Goal: Task Accomplishment & Management: Manage account settings

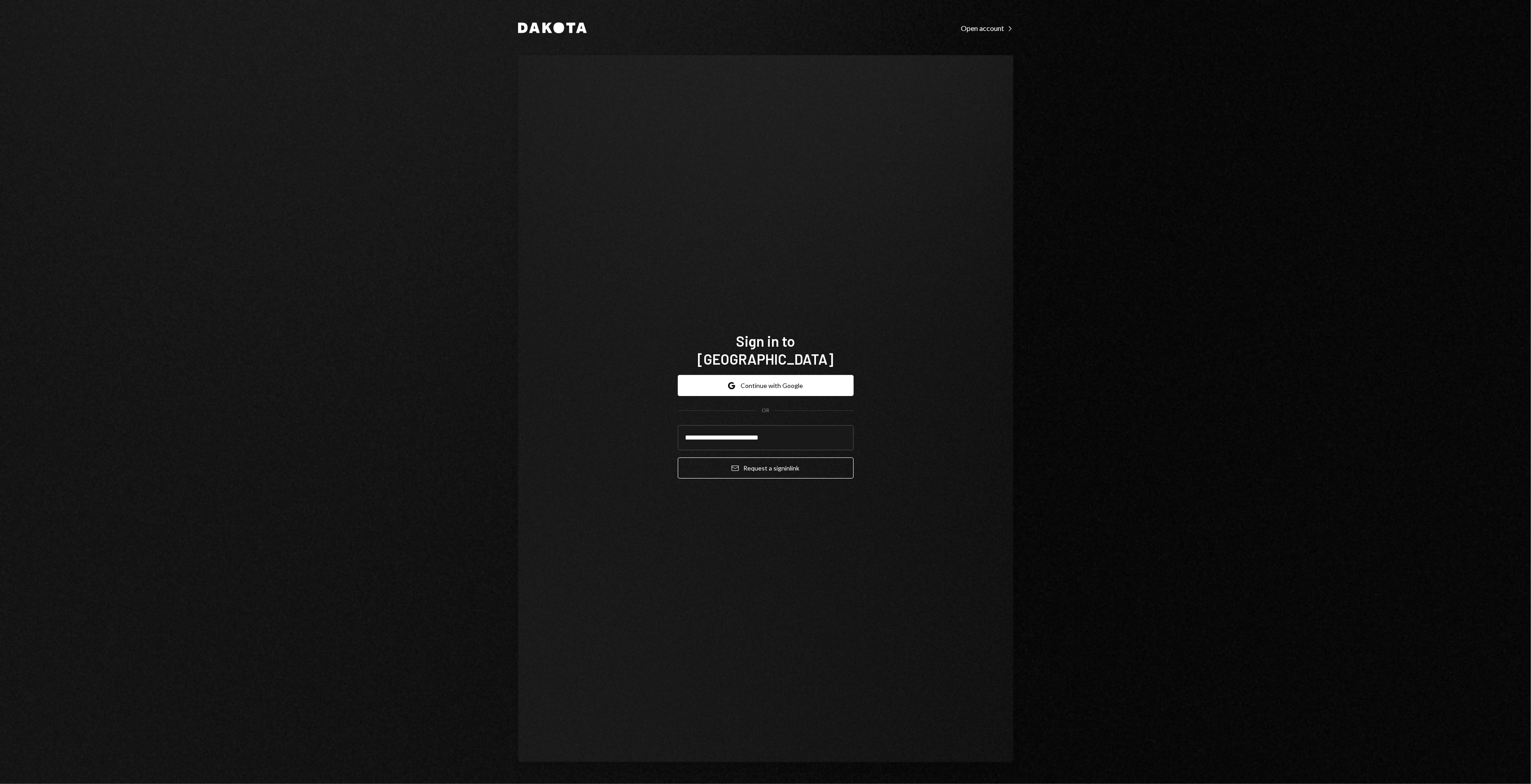
type input "**********"
click at [993, 433] on div "**********" at bounding box center [766, 409] width 496 height 707
click at [818, 474] on div "**********" at bounding box center [766, 427] width 176 height 118
click at [826, 458] on button "Email Request a sign in link" at bounding box center [766, 468] width 176 height 21
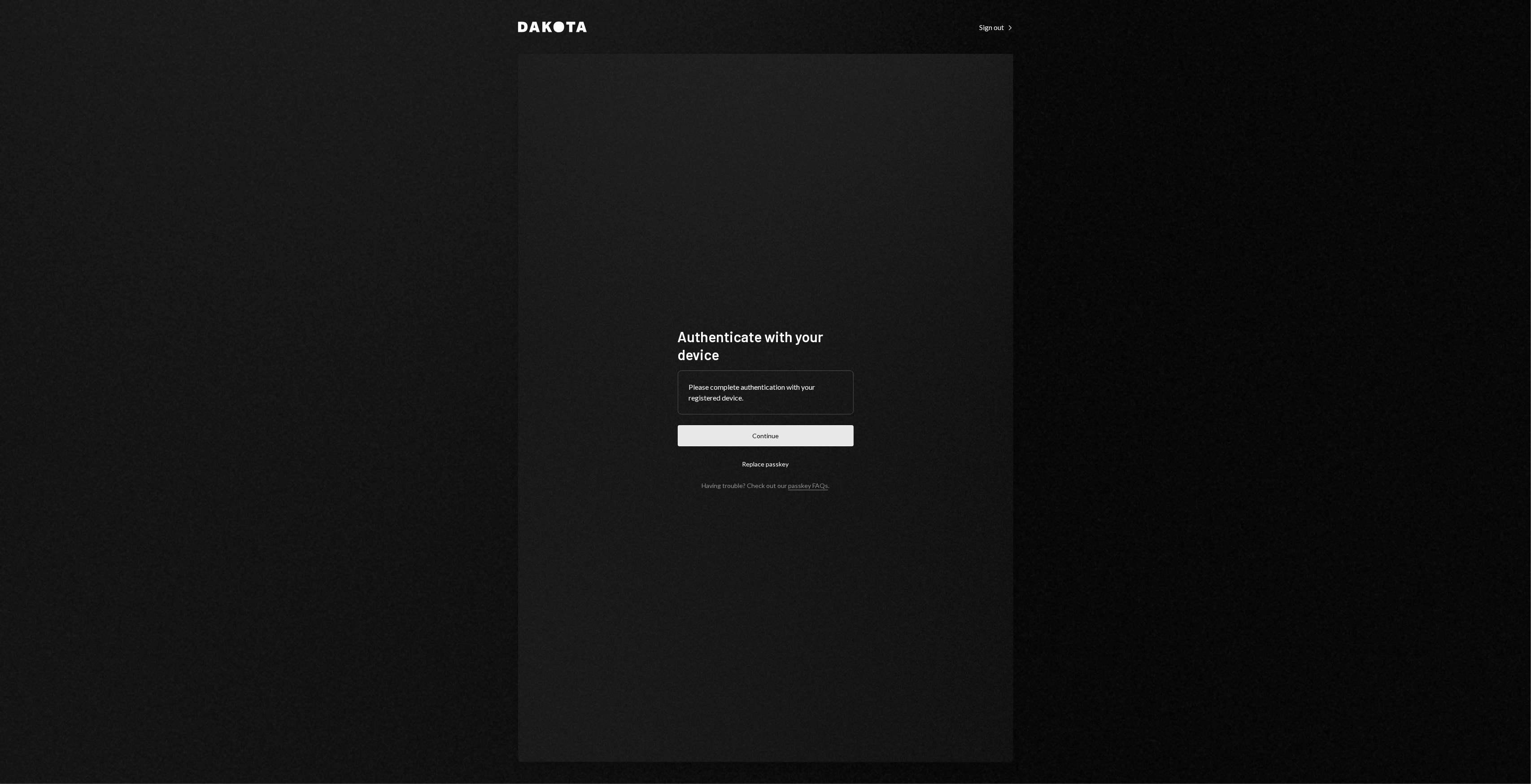
click at [757, 440] on button "Continue" at bounding box center [766, 436] width 176 height 21
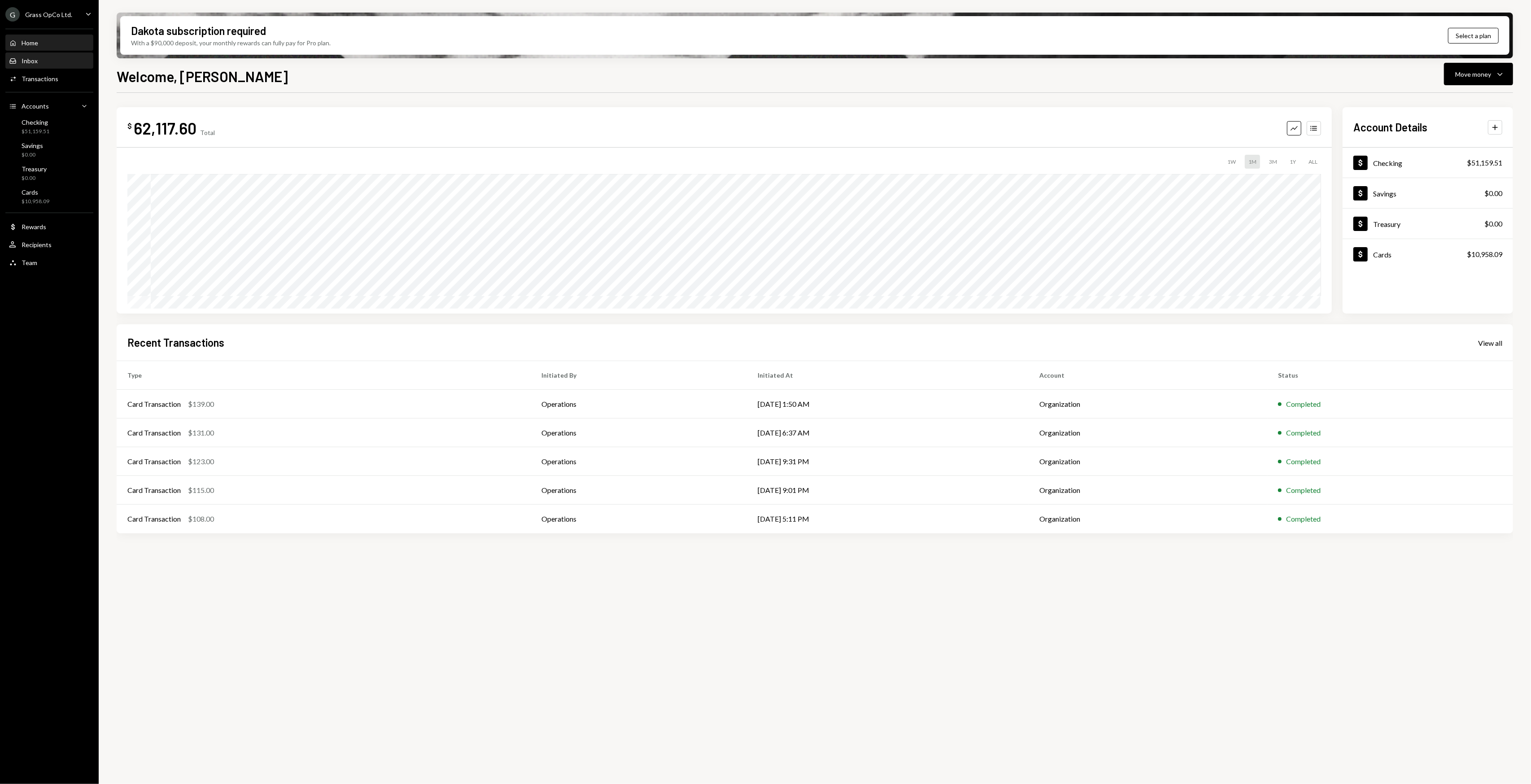
click at [44, 65] on div "Inbox Inbox" at bounding box center [49, 61] width 80 height 15
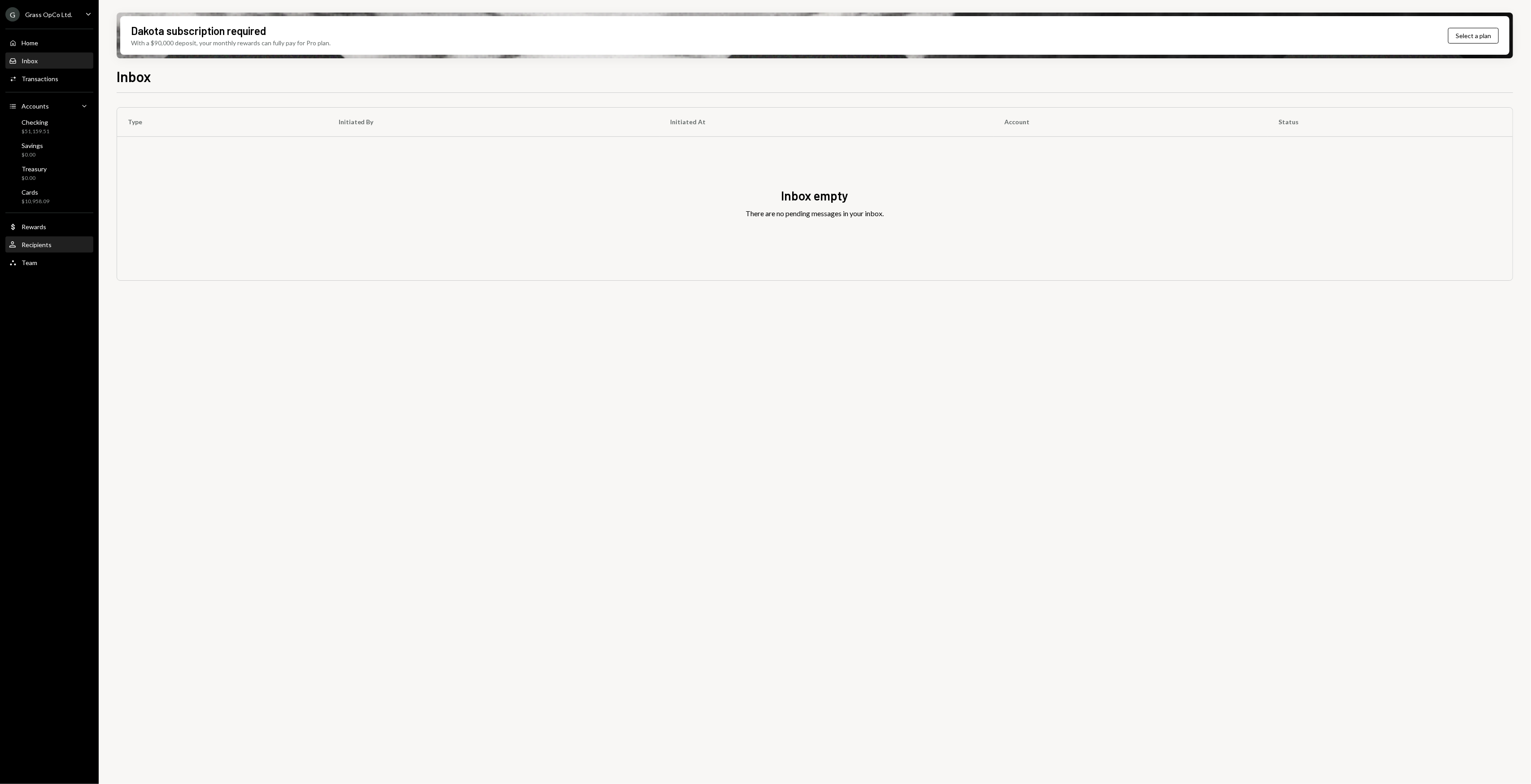
click at [39, 246] on div "Recipients" at bounding box center [36, 244] width 30 height 8
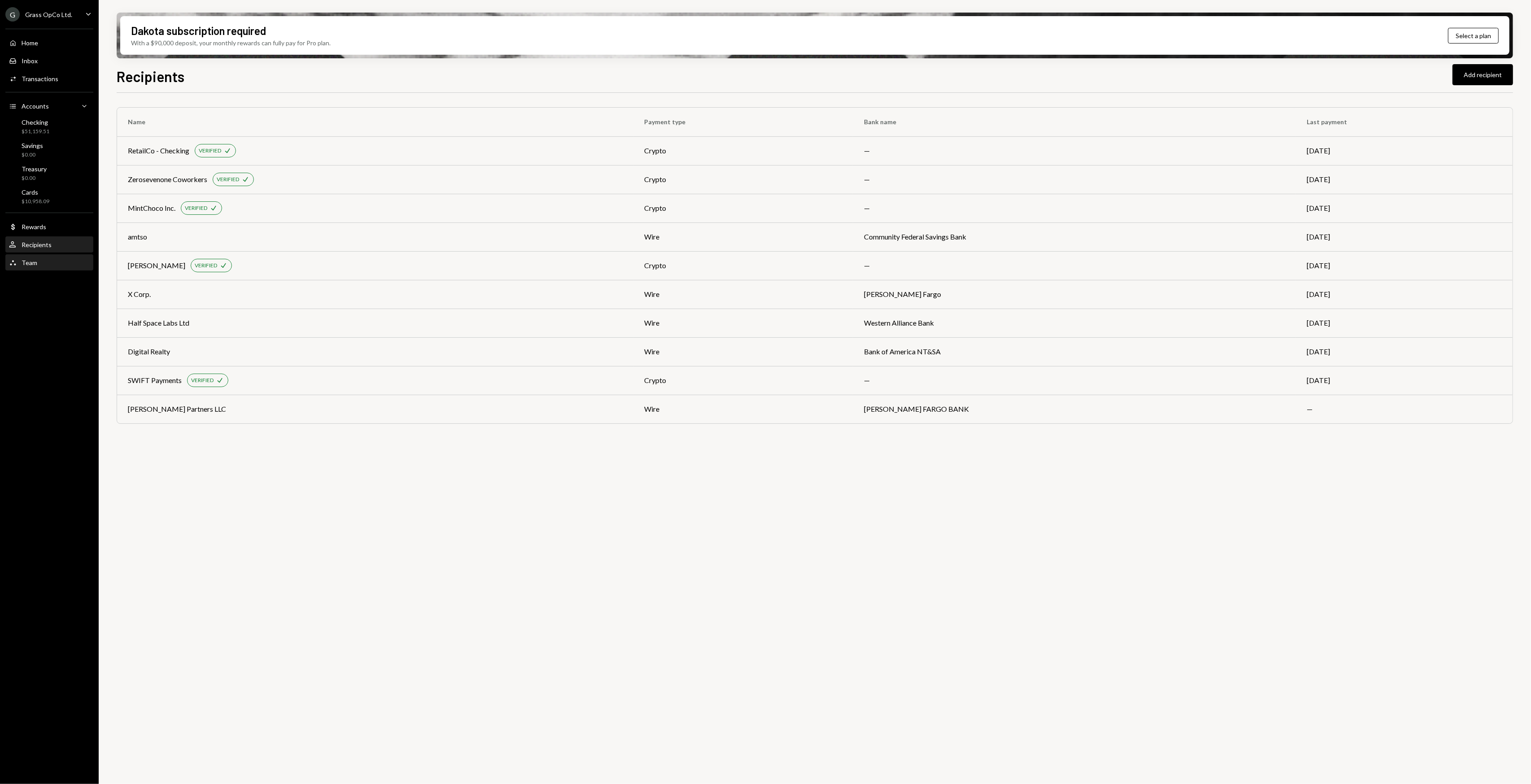
click at [46, 260] on div "Team Team" at bounding box center [49, 263] width 80 height 8
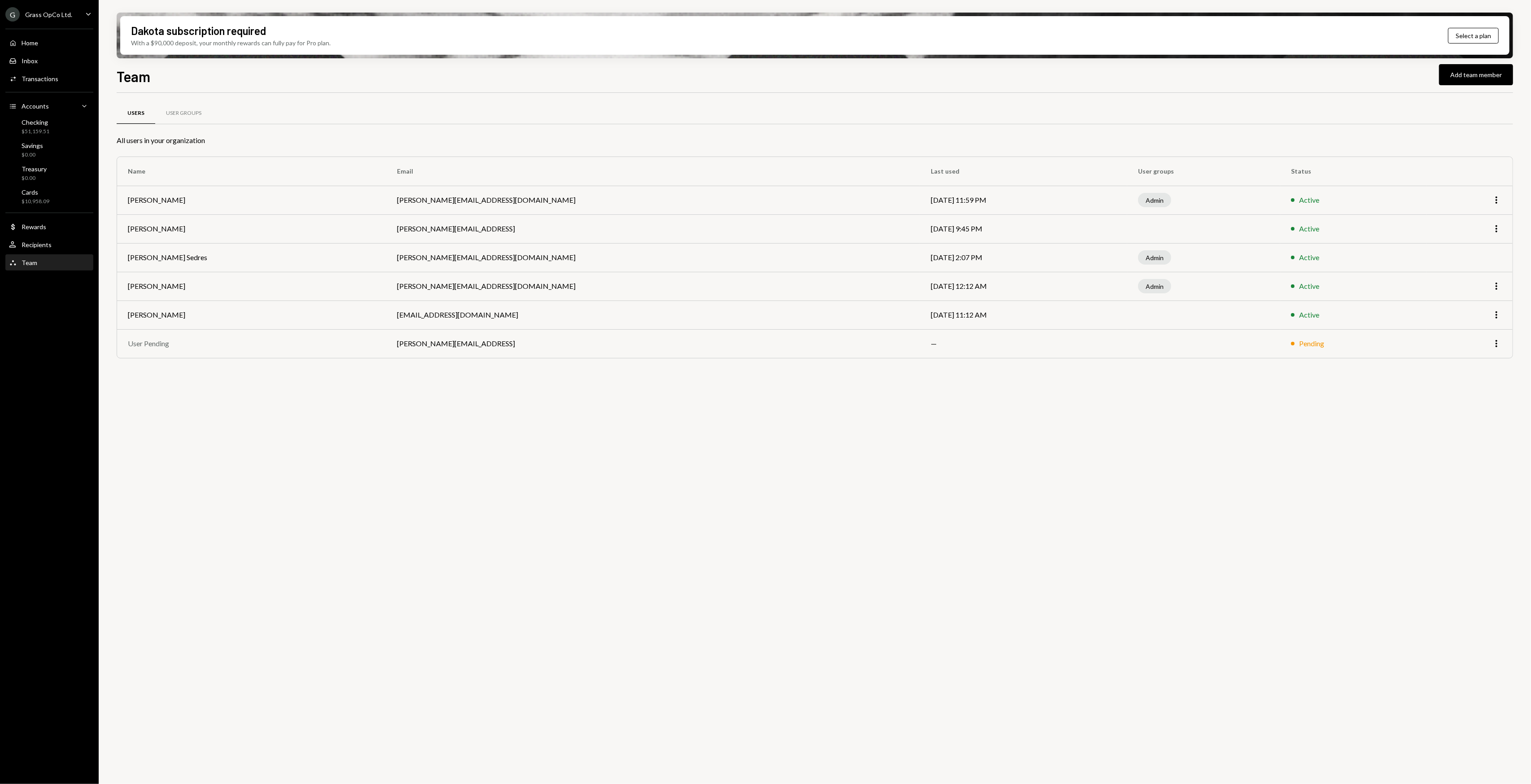
drag, startPoint x: 339, startPoint y: 412, endPoint x: 310, endPoint y: 411, distance: 29.0
drag, startPoint x: 310, startPoint y: 411, endPoint x: 247, endPoint y: 395, distance: 65.0
click at [270, 404] on div "Users User Groups All users in your organization Name Email Last used User grou…" at bounding box center [815, 443] width 1397 height 701
click at [238, 392] on div "Users User Groups All users in your organization Name Email Last used User grou…" at bounding box center [815, 443] width 1397 height 701
click at [237, 392] on div "Users User Groups All users in your organization Name Email Last used User grou…" at bounding box center [815, 443] width 1397 height 701
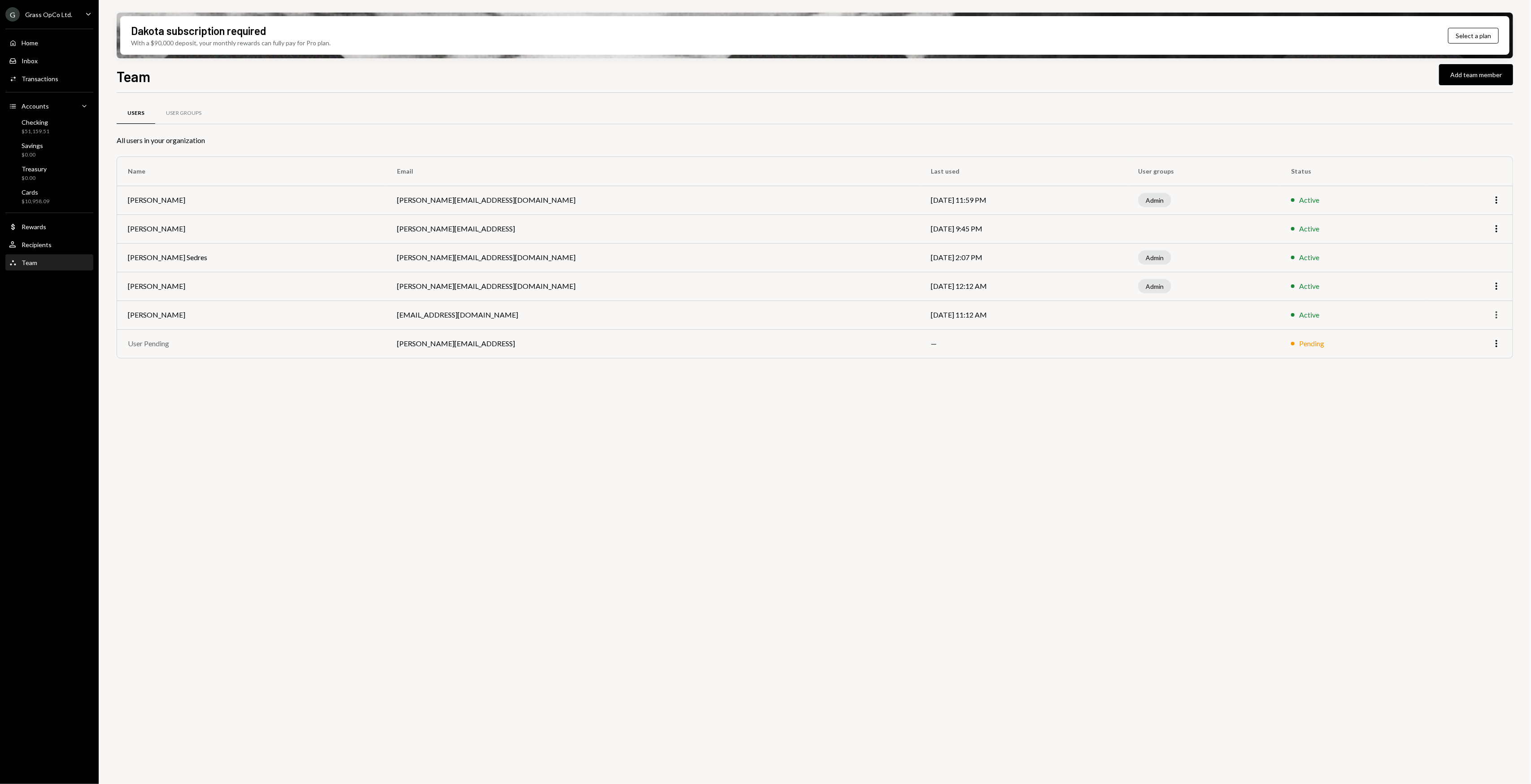
click at [1497, 316] on icon "button" at bounding box center [1497, 314] width 2 height 7
click at [1494, 351] on div "Remove" at bounding box center [1476, 350] width 45 height 16
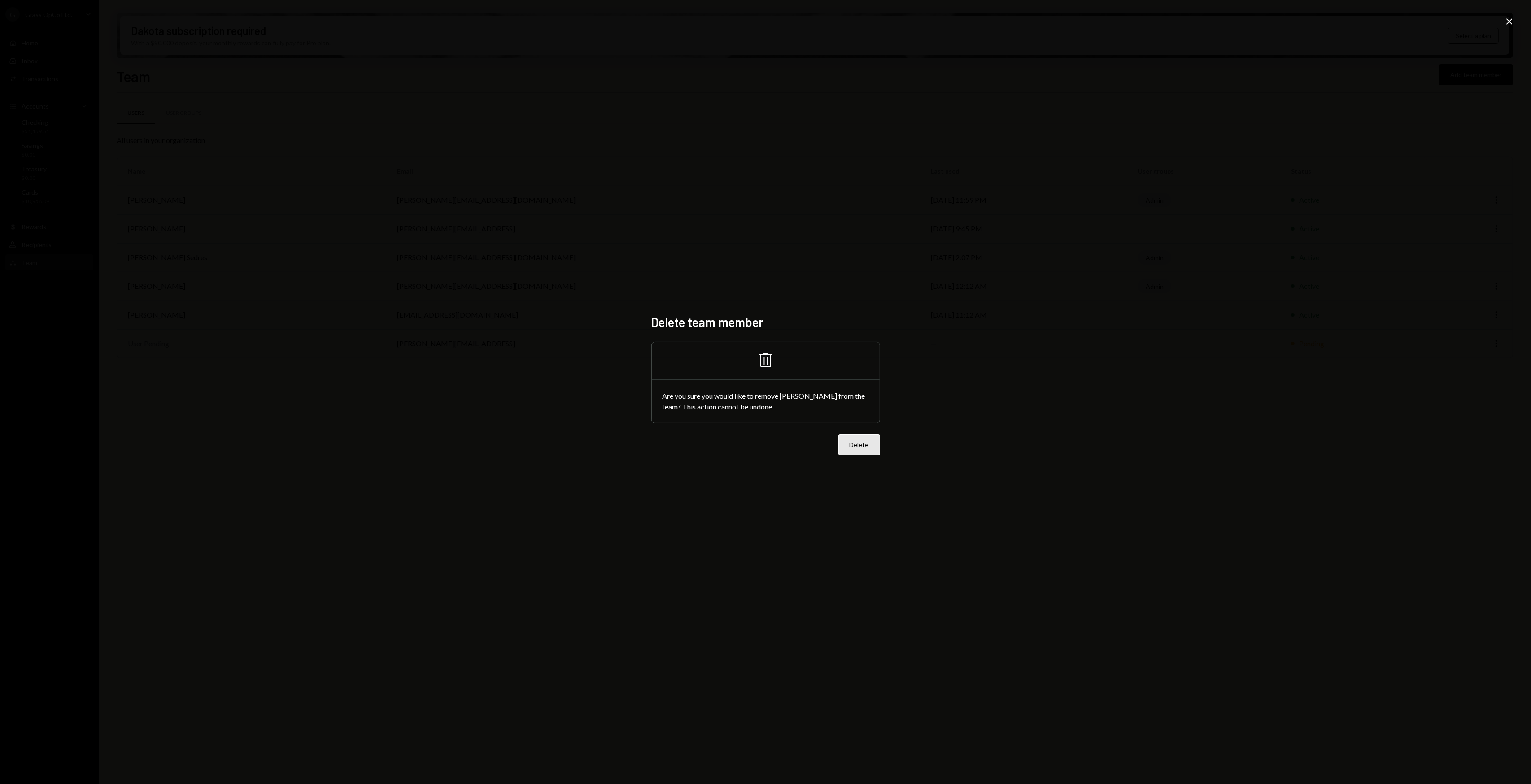
click at [857, 442] on button "Delete" at bounding box center [859, 445] width 42 height 21
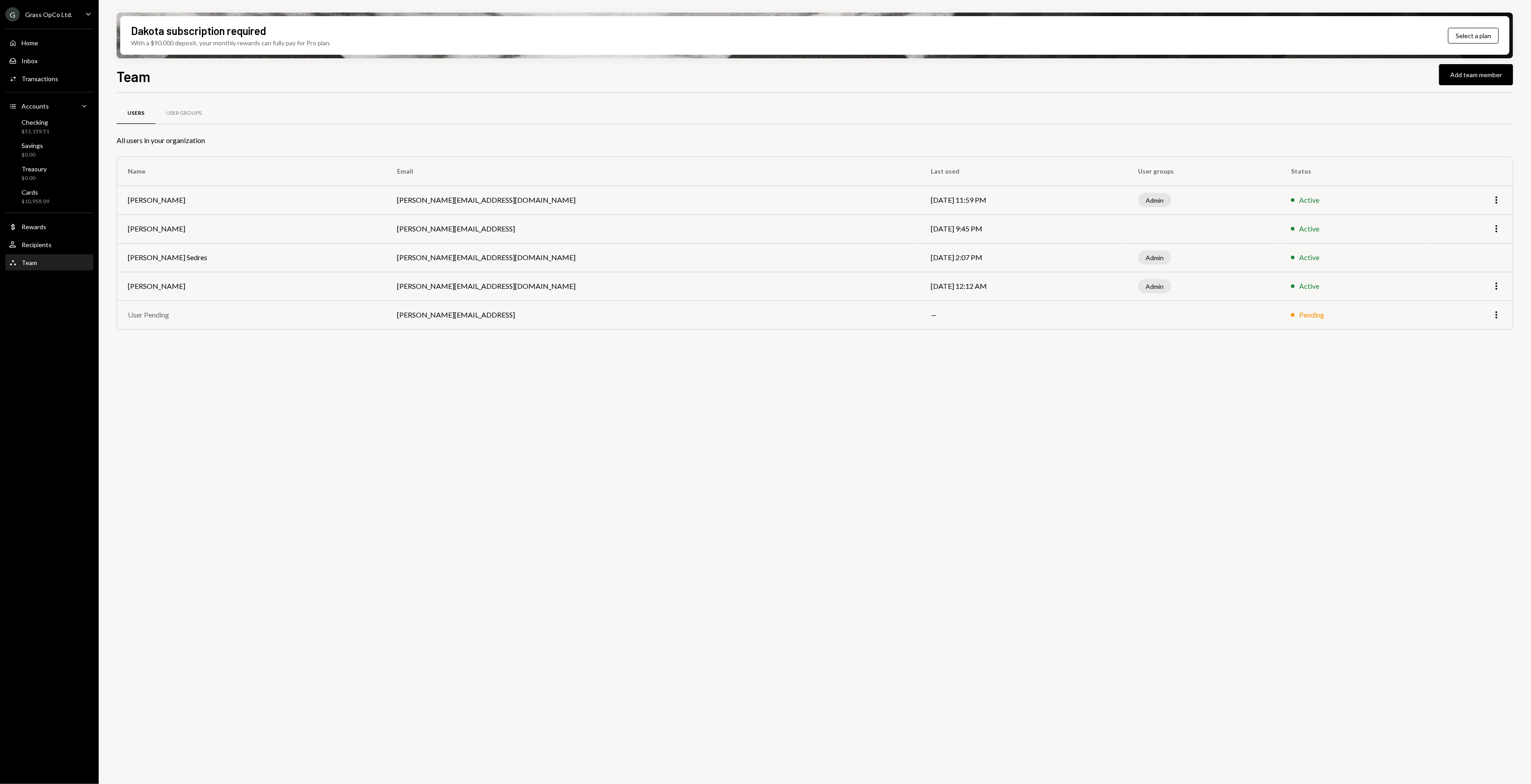
drag, startPoint x: 498, startPoint y: 504, endPoint x: 415, endPoint y: 480, distance: 86.4
drag, startPoint x: 415, startPoint y: 480, endPoint x: 405, endPoint y: 478, distance: 10.2
click at [405, 478] on div "Users User Groups All users in your organization Name Email Last used User grou…" at bounding box center [815, 443] width 1397 height 701
drag, startPoint x: 384, startPoint y: 467, endPoint x: 370, endPoint y: 456, distance: 17.8
click at [376, 460] on div "Users User Groups All users in your organization Name Email Last used User grou…" at bounding box center [815, 443] width 1397 height 701
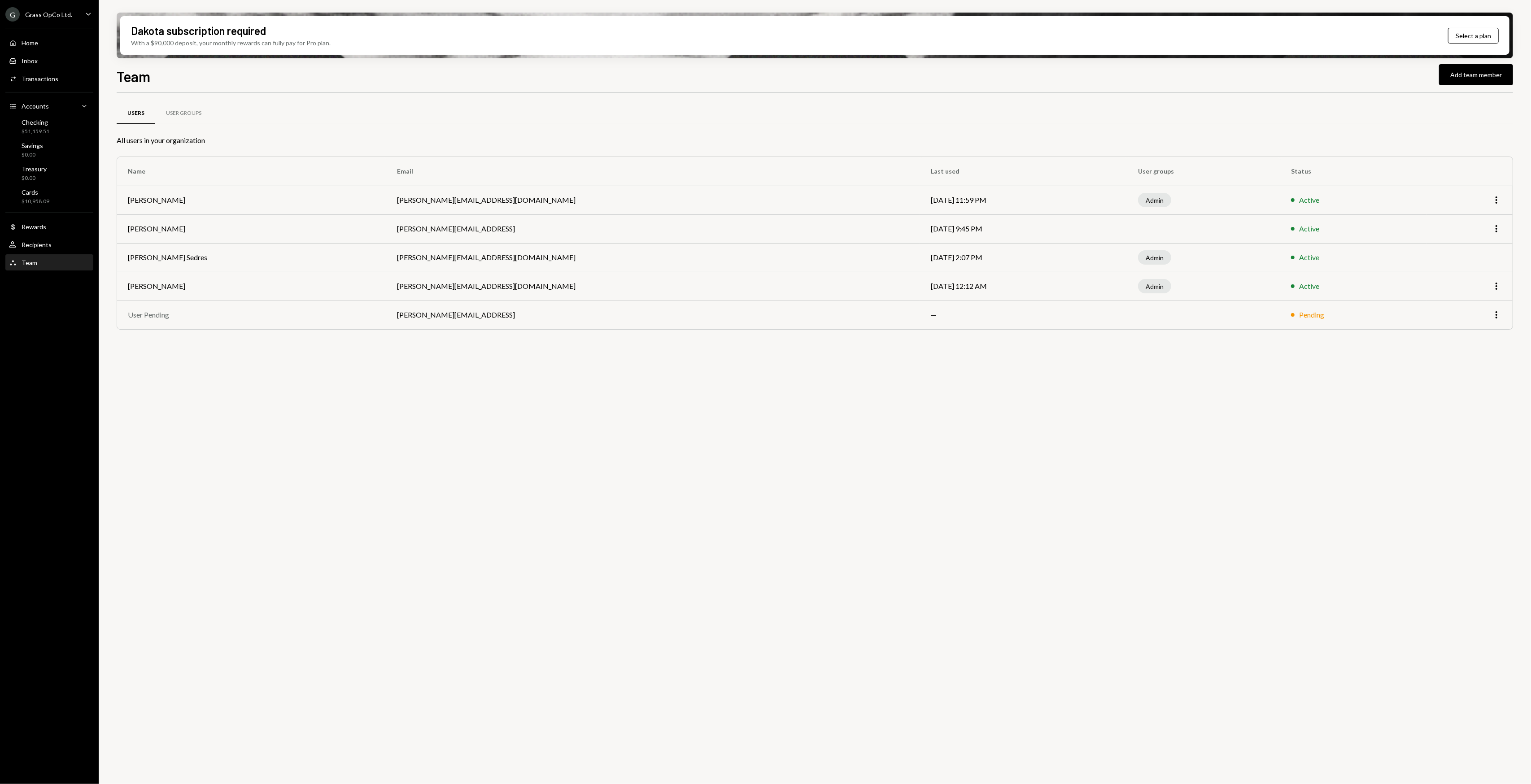
drag, startPoint x: 361, startPoint y: 449, endPoint x: 356, endPoint y: 442, distance: 8.6
click at [356, 442] on div "Users User Groups All users in your organization Name Email Last used User grou…" at bounding box center [815, 443] width 1397 height 701
drag, startPoint x: 313, startPoint y: 390, endPoint x: 286, endPoint y: 389, distance: 27.0
click at [286, 389] on div "Users User Groups All users in your organization Name Email Last used User grou…" at bounding box center [815, 443] width 1397 height 701
click at [285, 388] on div "Users User Groups All users in your organization Name Email Last used User grou…" at bounding box center [815, 443] width 1397 height 701
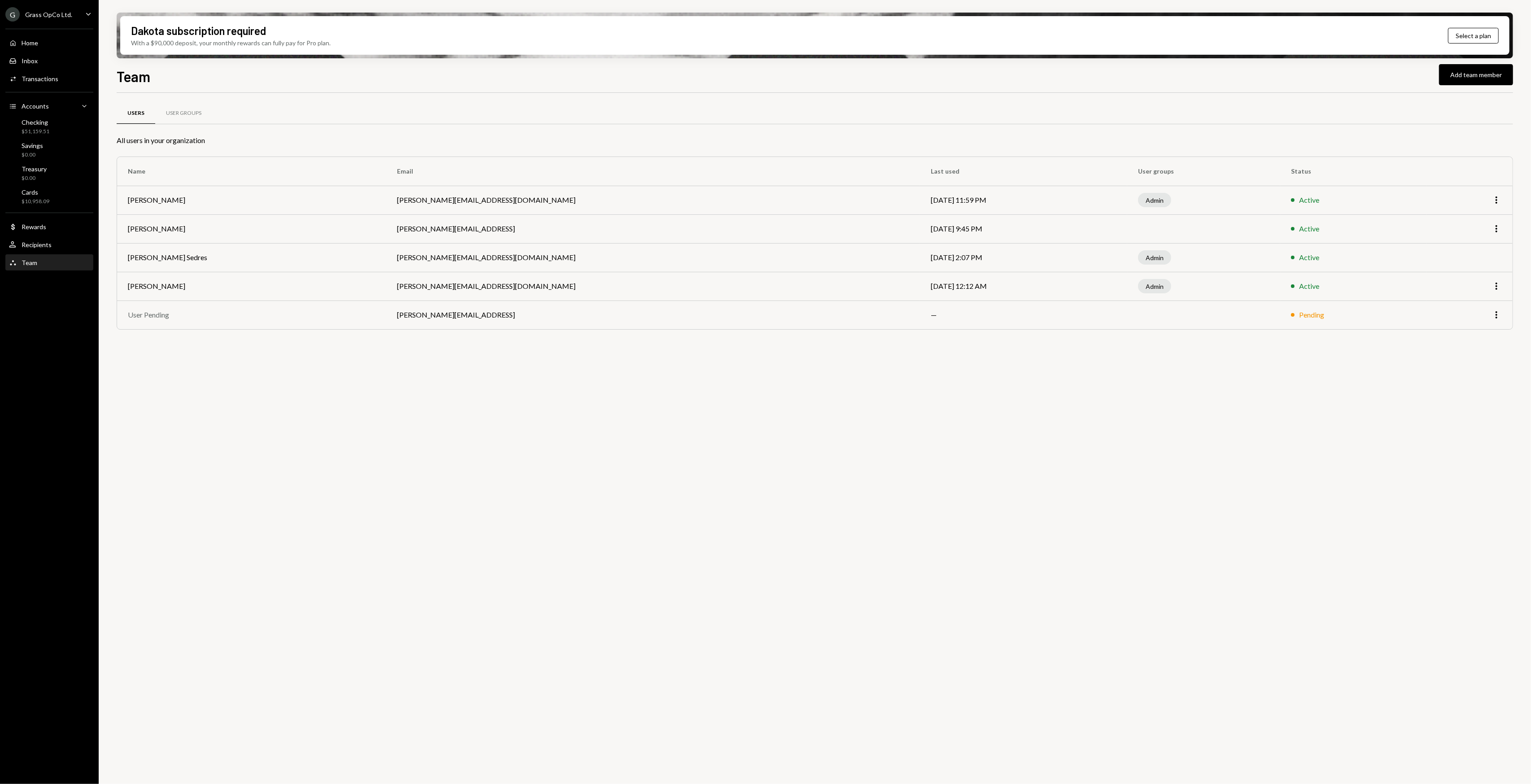
drag, startPoint x: 268, startPoint y: 385, endPoint x: 258, endPoint y: 383, distance: 10.2
click at [265, 384] on div "Users User Groups All users in your organization Name Email Last used User grou…" at bounding box center [815, 443] width 1397 height 701
drag, startPoint x: 255, startPoint y: 381, endPoint x: 246, endPoint y: 379, distance: 9.2
click at [242, 379] on div "Users User Groups All users in your organization Name Email Last used User grou…" at bounding box center [815, 443] width 1397 height 701
drag, startPoint x: 242, startPoint y: 379, endPoint x: 232, endPoint y: 377, distance: 10.2
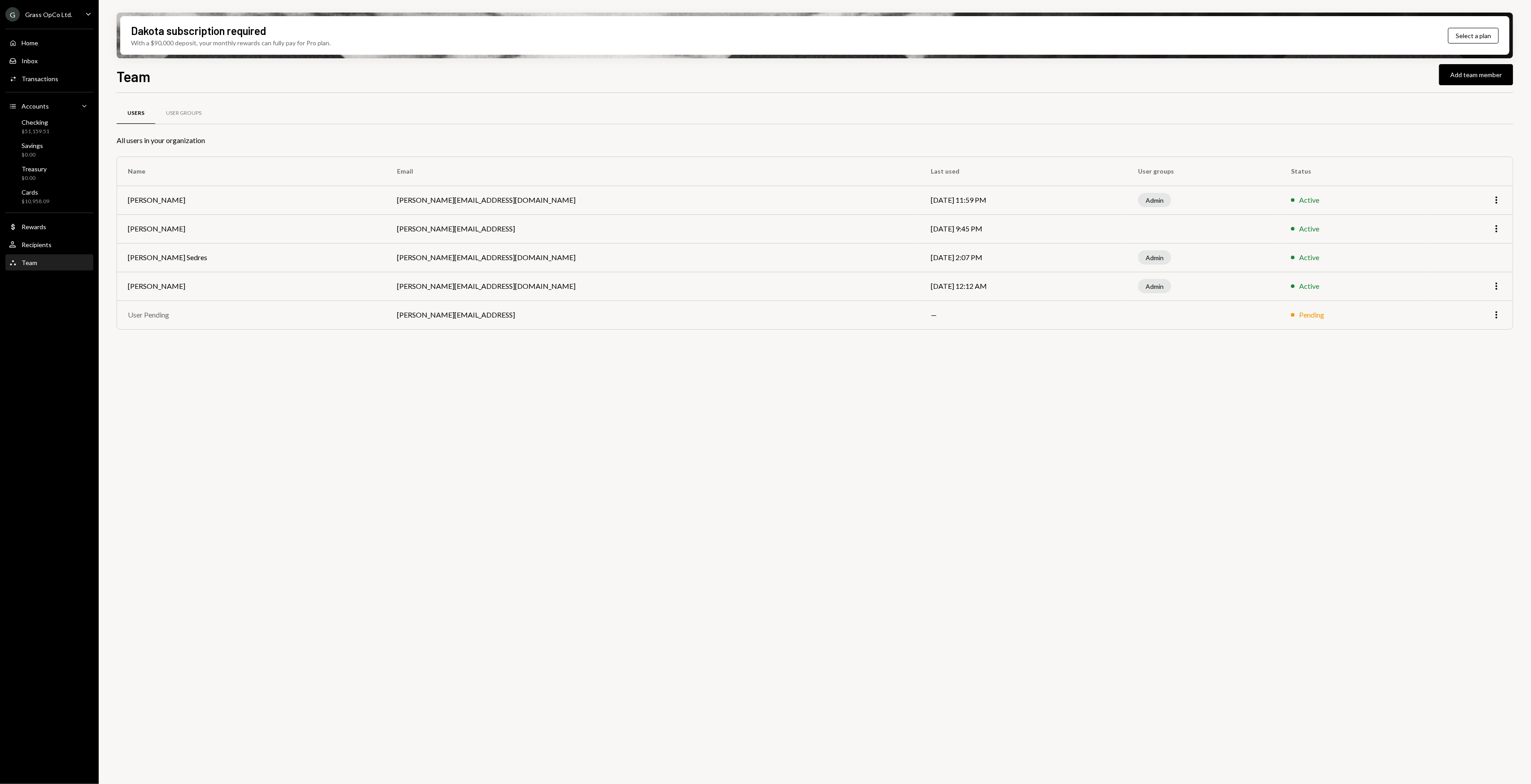
click at [232, 377] on div "Users User Groups All users in your organization Name Email Last used User grou…" at bounding box center [815, 443] width 1397 height 701
drag, startPoint x: 221, startPoint y: 376, endPoint x: 216, endPoint y: 375, distance: 5.1
click at [216, 374] on div "Users User Groups All users in your organization Name Email Last used User grou…" at bounding box center [815, 443] width 1397 height 701
click at [175, 104] on div "User Groups" at bounding box center [184, 113] width 57 height 21
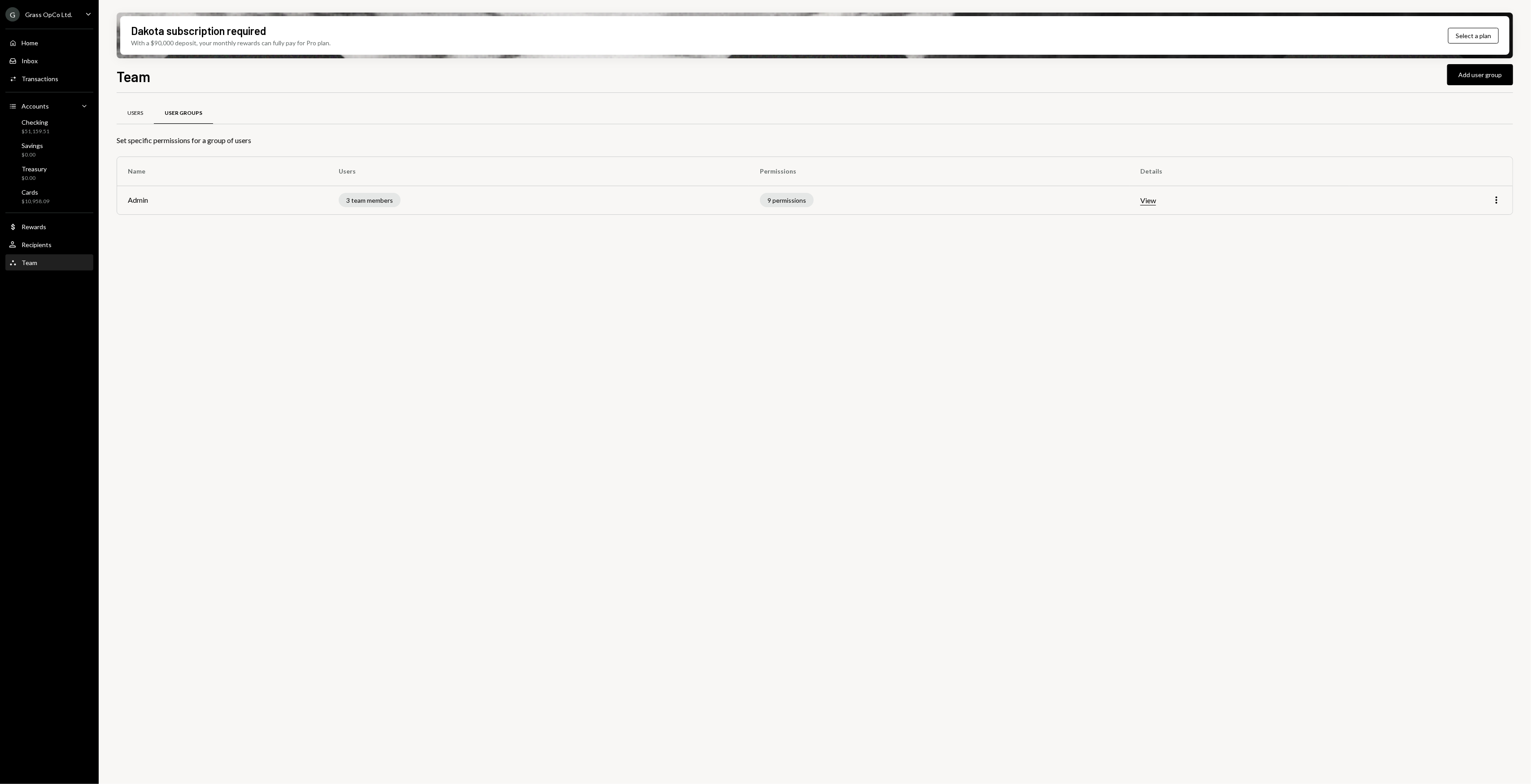
click at [139, 114] on div "Users" at bounding box center [135, 113] width 16 height 8
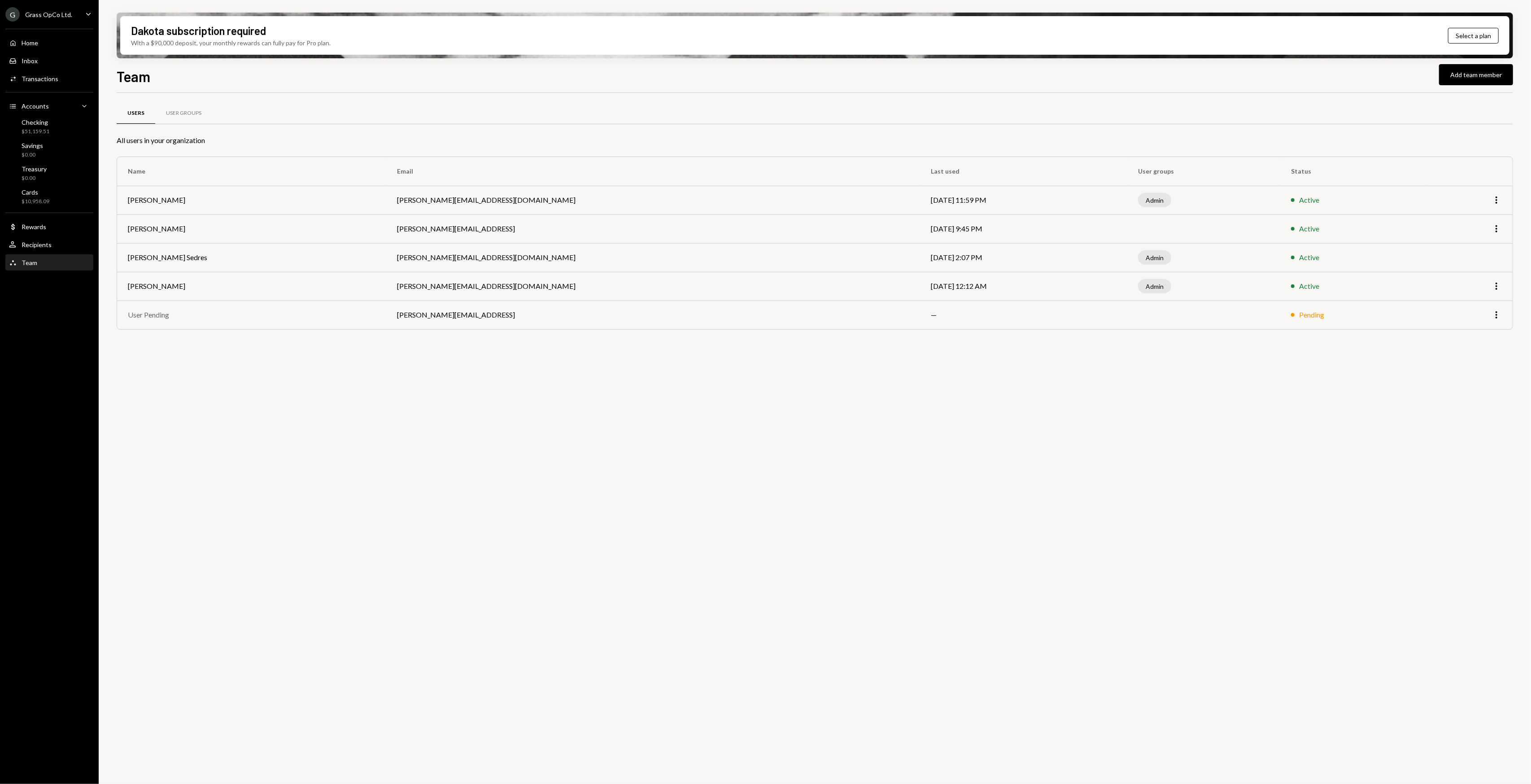
drag, startPoint x: 216, startPoint y: 401, endPoint x: 201, endPoint y: 391, distance: 18.0
drag, startPoint x: 201, startPoint y: 391, endPoint x: 189, endPoint y: 379, distance: 17.0
click at [197, 388] on div "Users User Groups All users in your organization Name Email Last used User grou…" at bounding box center [815, 443] width 1397 height 701
drag, startPoint x: 187, startPoint y: 376, endPoint x: 181, endPoint y: 372, distance: 7.2
click at [181, 372] on div "Users User Groups All users in your organization Name Email Last used User grou…" at bounding box center [815, 443] width 1397 height 701
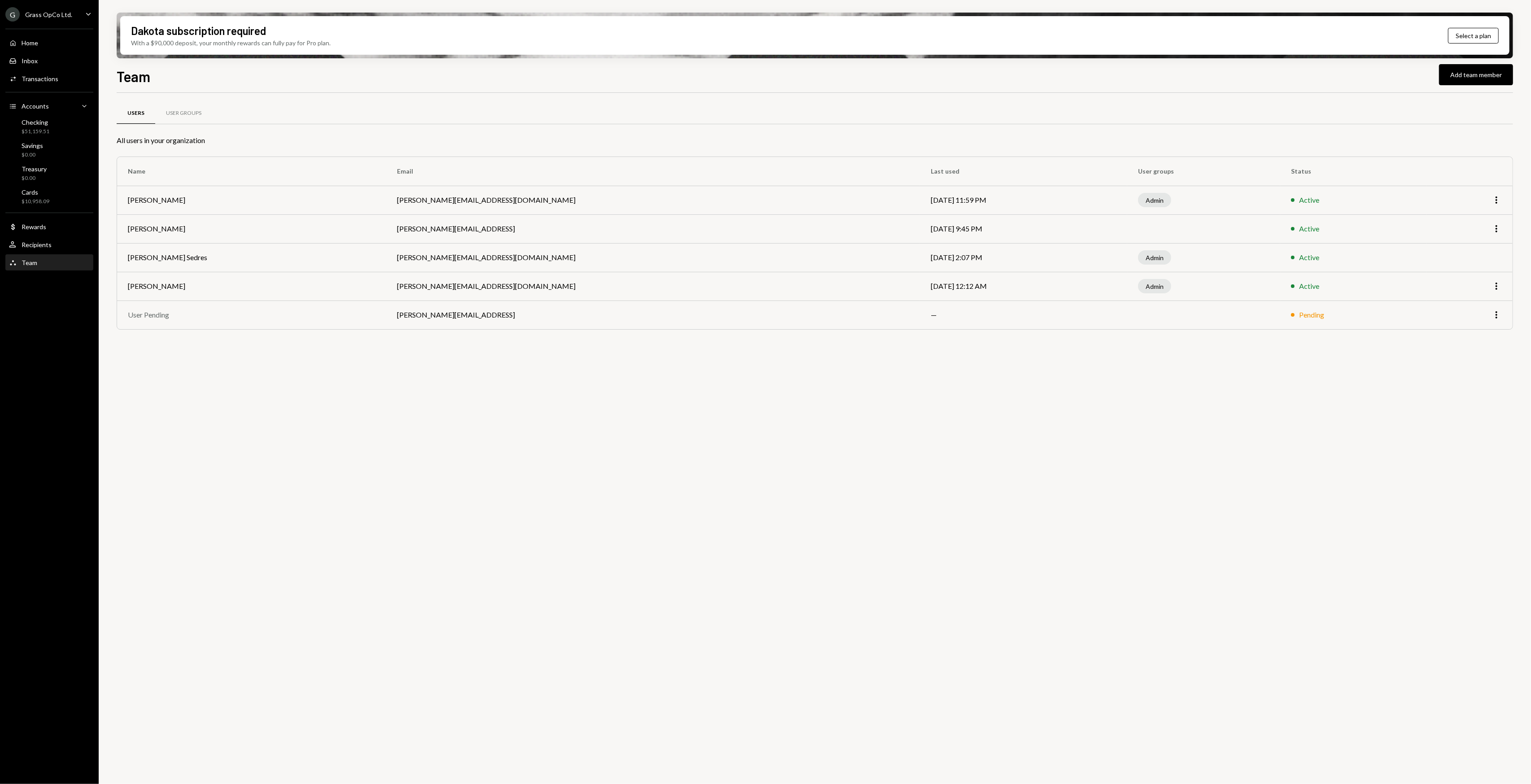
click at [178, 370] on div "Users User Groups All users in your organization Name Email Last used User grou…" at bounding box center [815, 443] width 1397 height 701
drag, startPoint x: 172, startPoint y: 365, endPoint x: 169, endPoint y: 361, distance: 5.0
click at [169, 361] on div "Users User Groups All users in your organization Name Email Last used User grou…" at bounding box center [815, 443] width 1397 height 701
drag, startPoint x: 394, startPoint y: 429, endPoint x: 355, endPoint y: 417, distance: 40.8
click at [355, 417] on div "Users User Groups All users in your organization Name Email Last used User grou…" at bounding box center [815, 443] width 1397 height 701
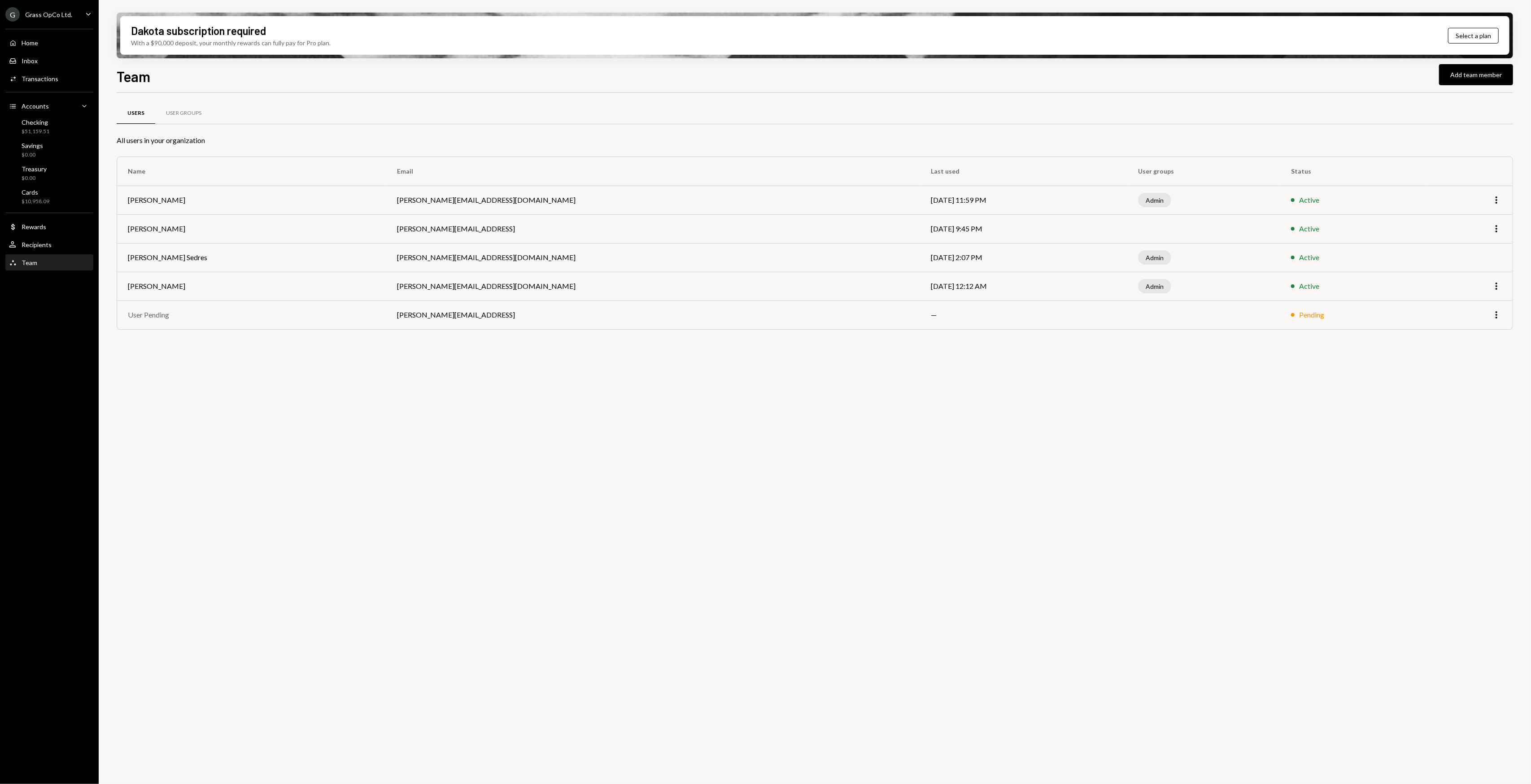
click at [341, 411] on div "Users User Groups All users in your organization Name Email Last used User grou…" at bounding box center [815, 443] width 1397 height 701
click at [326, 406] on div "Users User Groups All users in your organization Name Email Last used User grou…" at bounding box center [815, 443] width 1397 height 701
click at [307, 398] on div "Users User Groups All users in your organization Name Email Last used User grou…" at bounding box center [815, 443] width 1397 height 701
drag, startPoint x: 307, startPoint y: 398, endPoint x: 302, endPoint y: 395, distance: 5.8
click at [302, 395] on div "Users User Groups All users in your organization Name Email Last used User grou…" at bounding box center [815, 443] width 1397 height 701
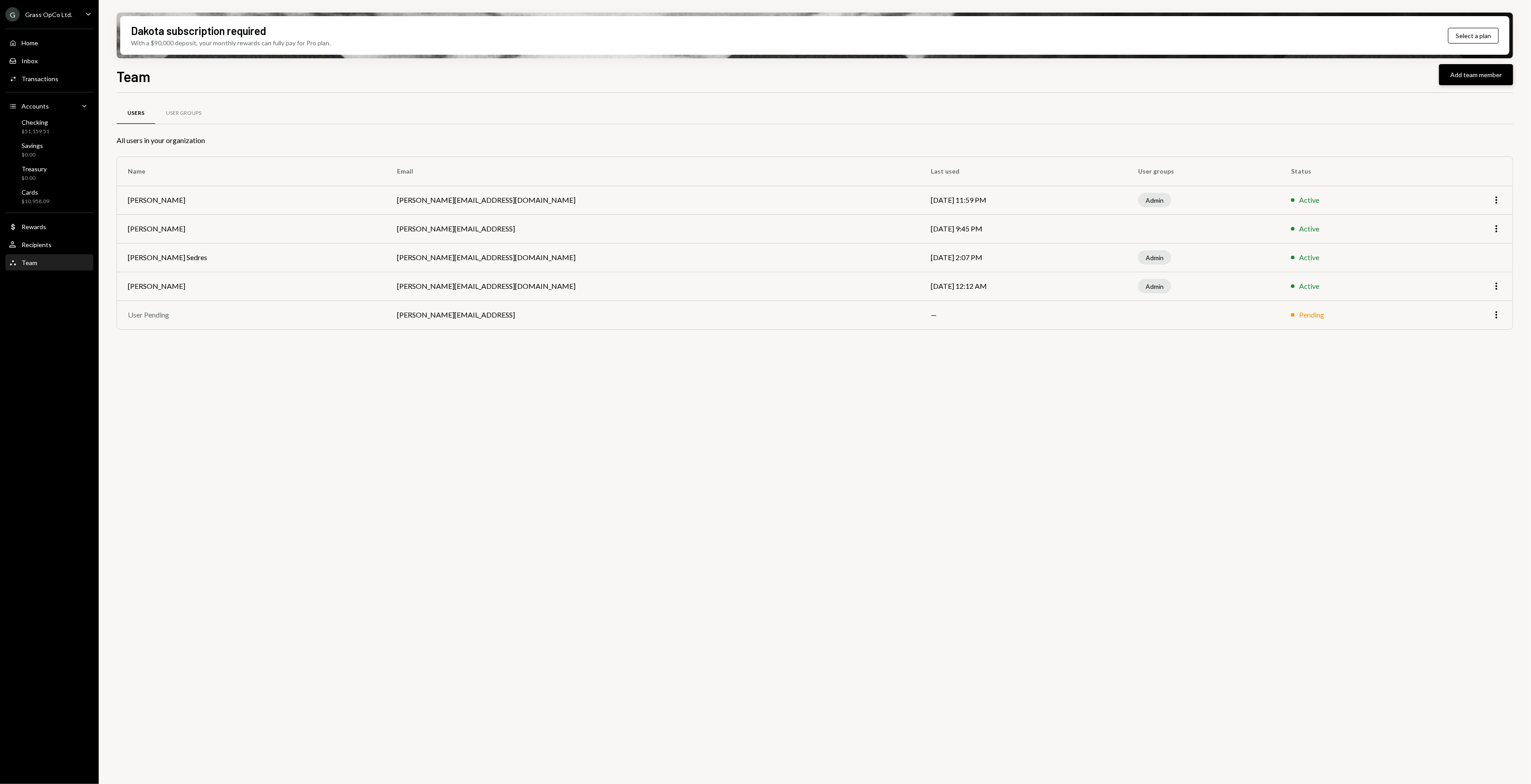
click at [1454, 75] on button "Add team member" at bounding box center [1476, 75] width 74 height 21
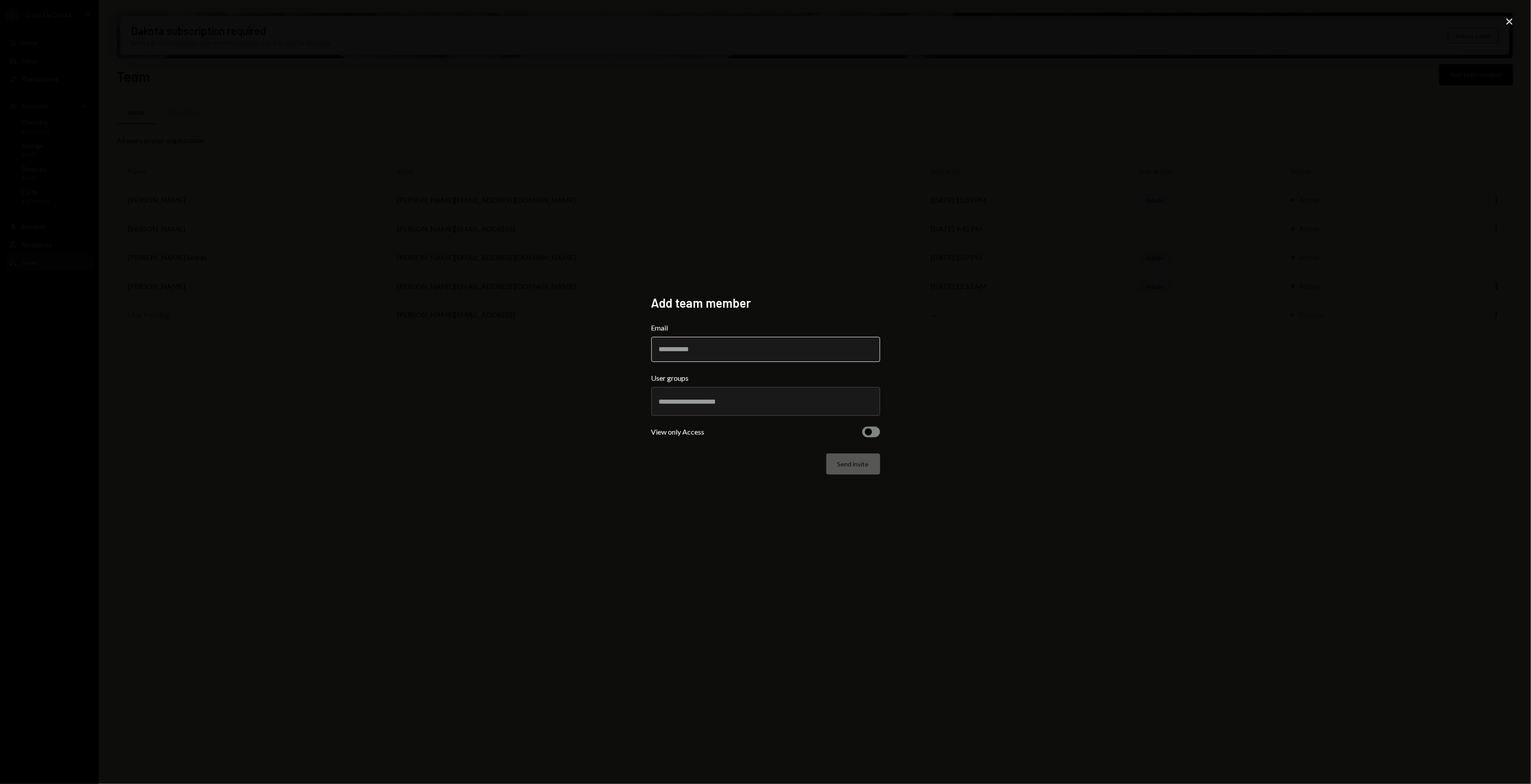
click at [817, 354] on input "Email" at bounding box center [765, 349] width 228 height 25
paste input "**********"
type input "**********"
click at [1006, 406] on div "**********" at bounding box center [765, 392] width 1531 height 784
click at [808, 405] on input "text" at bounding box center [765, 401] width 213 height 8
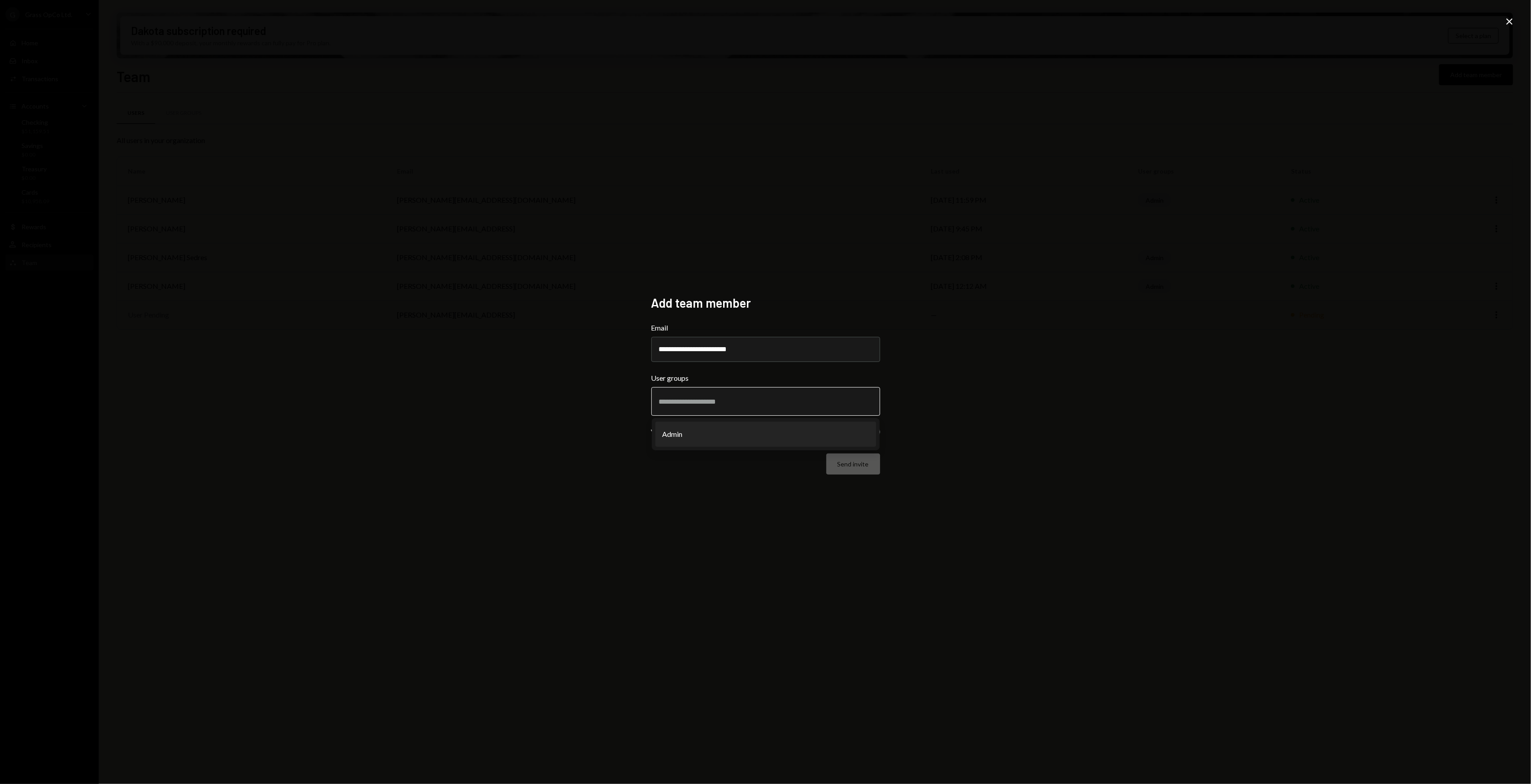
click at [765, 430] on li "Admin" at bounding box center [766, 434] width 221 height 25
click at [1043, 370] on div "**********" at bounding box center [765, 392] width 1531 height 784
click at [868, 433] on button "button" at bounding box center [871, 438] width 18 height 11
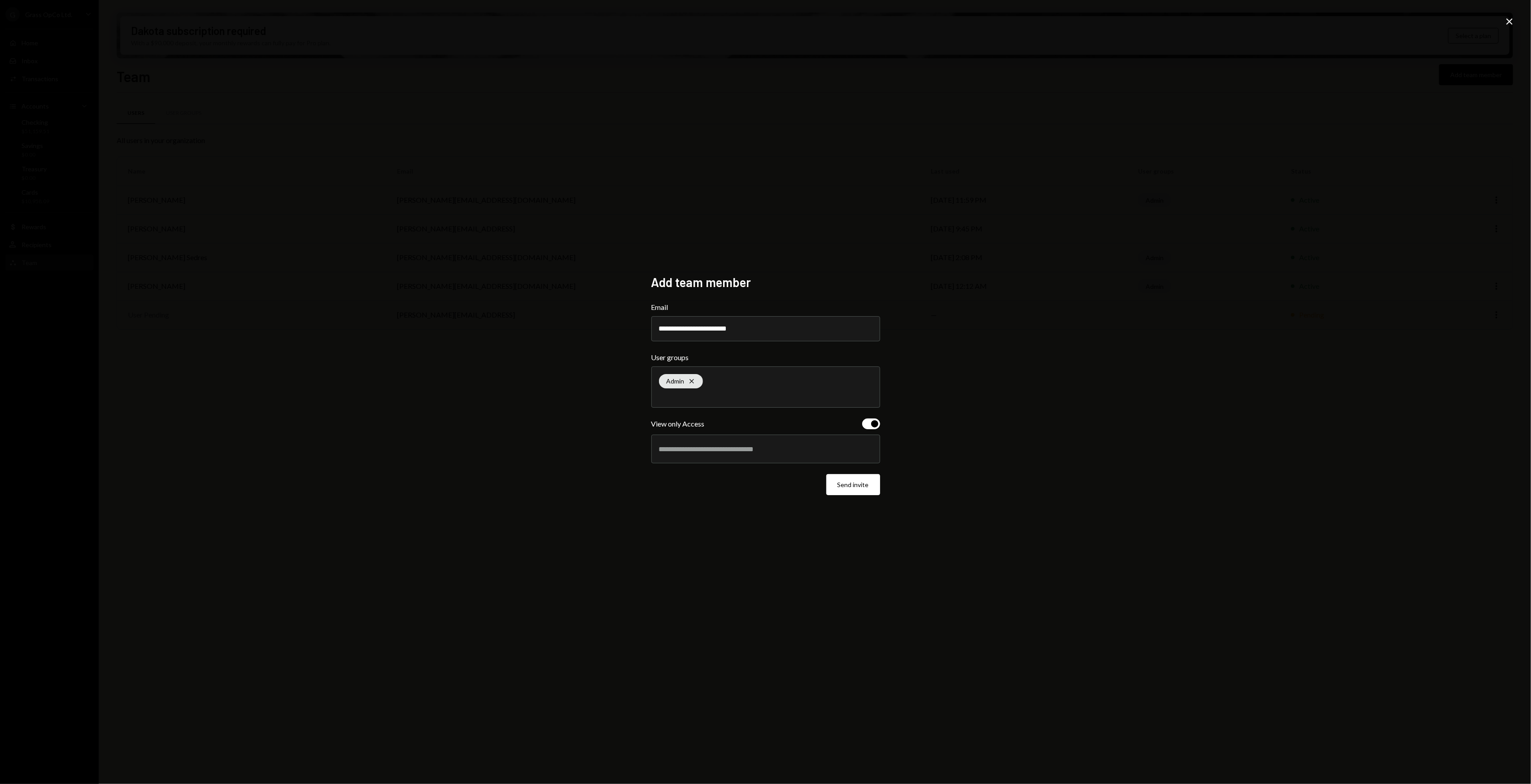
click at [874, 420] on span "button" at bounding box center [874, 423] width 7 height 7
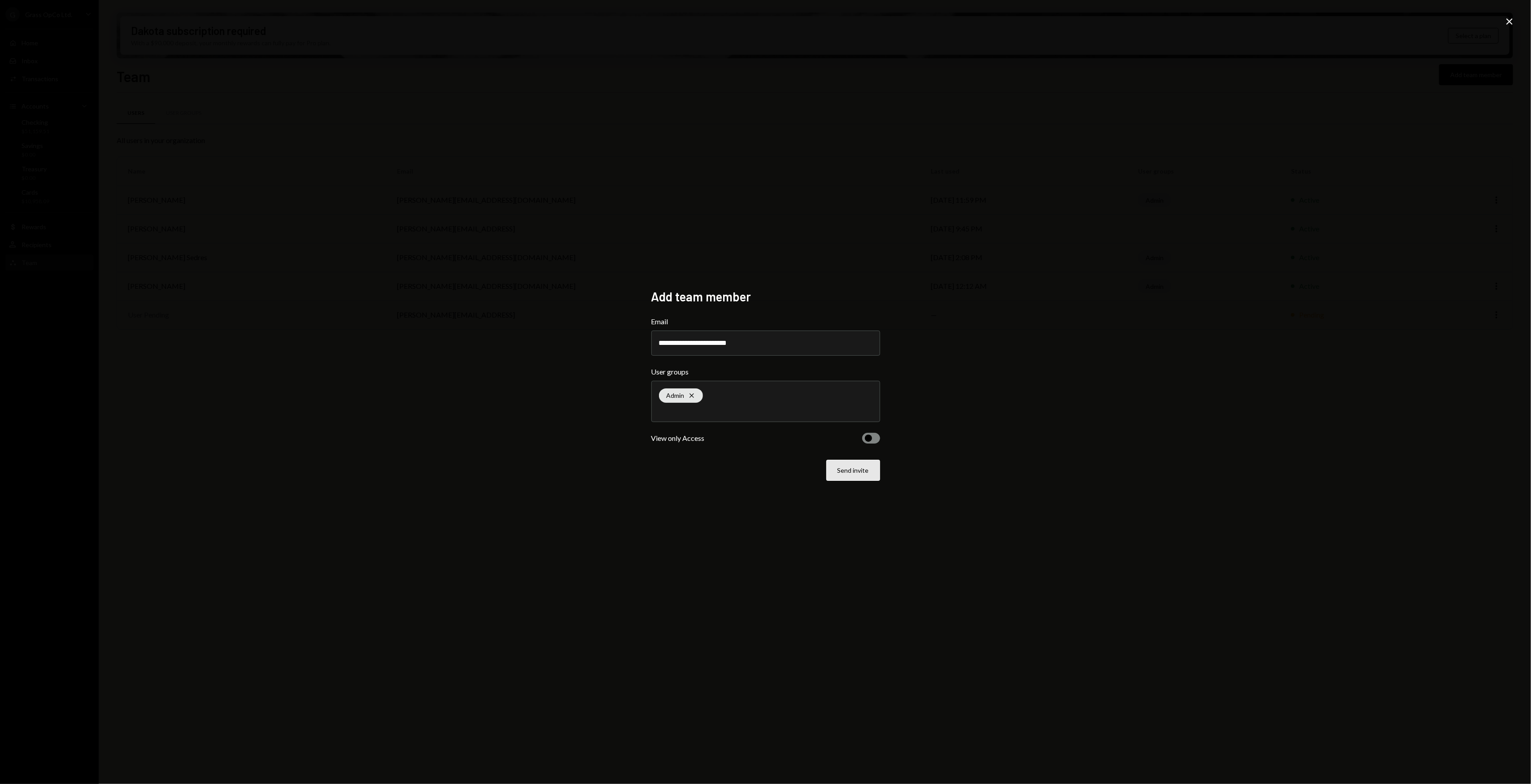
click at [868, 468] on button "Send invite" at bounding box center [853, 471] width 54 height 21
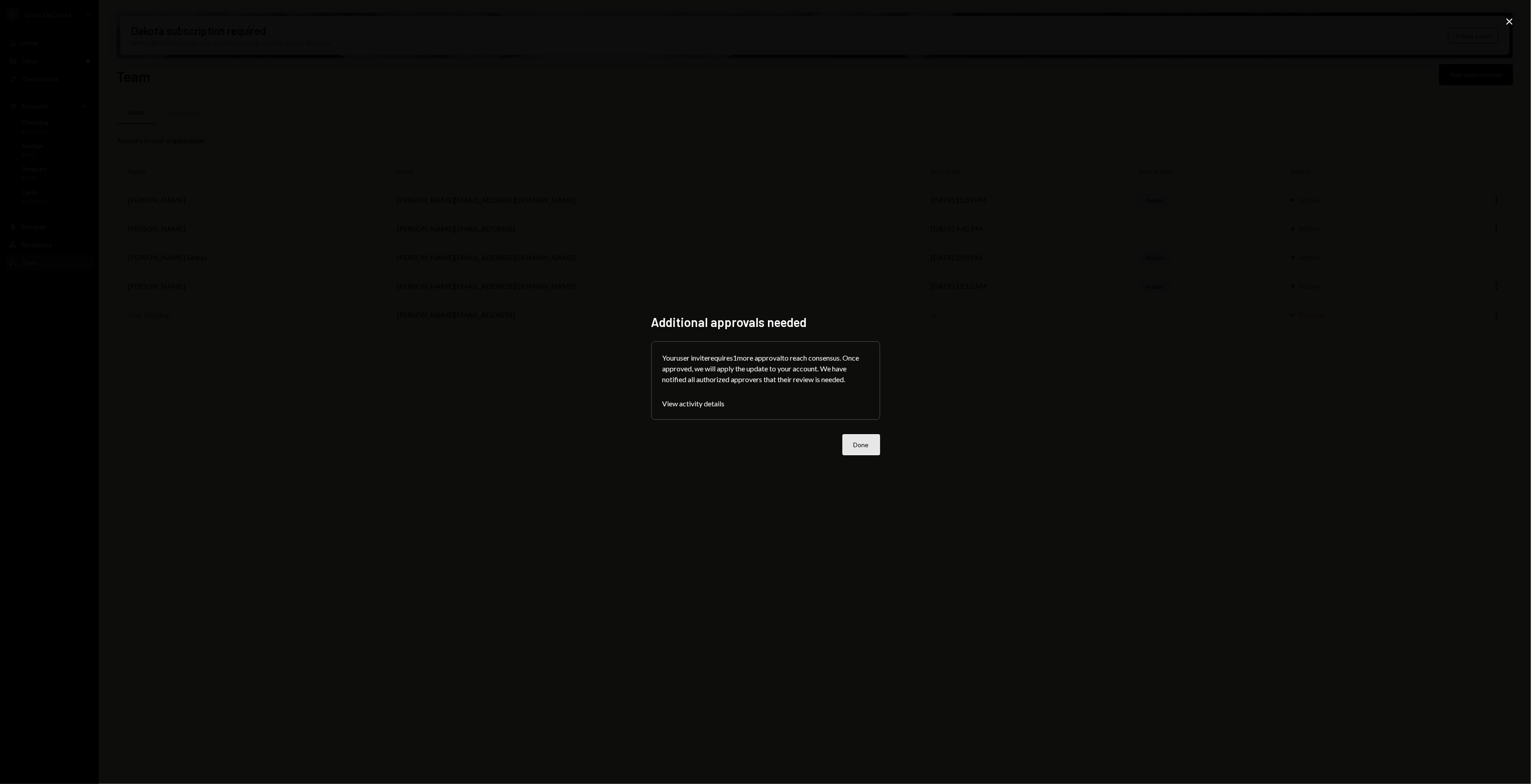
click at [857, 444] on button "Done" at bounding box center [862, 445] width 38 height 21
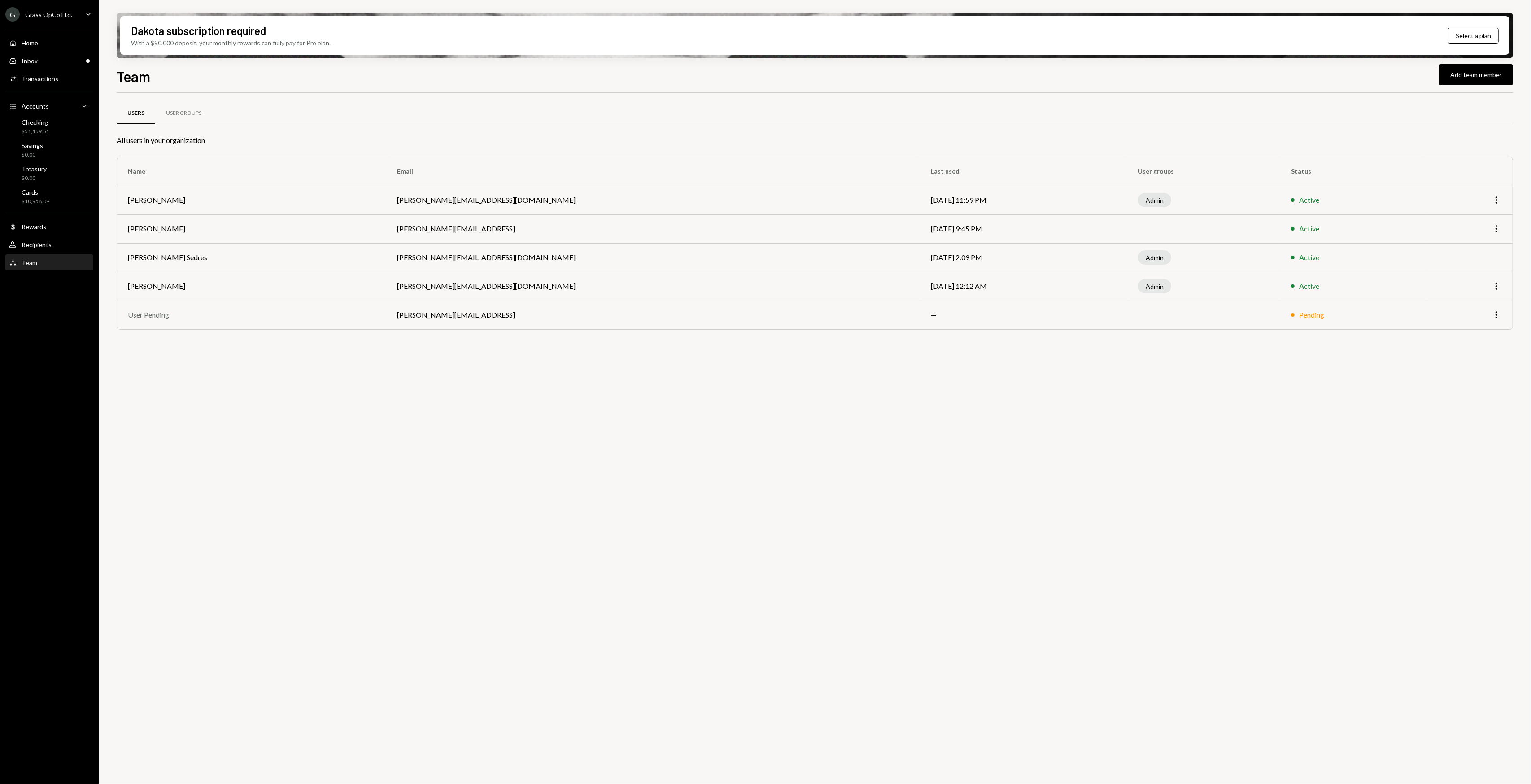
drag, startPoint x: 596, startPoint y: 521, endPoint x: 531, endPoint y: 508, distance: 66.3
drag, startPoint x: 531, startPoint y: 508, endPoint x: 499, endPoint y: 508, distance: 32.0
click at [499, 508] on div "Users User Groups All users in your organization Name Email Last used User grou…" at bounding box center [815, 443] width 1397 height 701
drag, startPoint x: 494, startPoint y: 505, endPoint x: 472, endPoint y: 493, distance: 25.1
drag, startPoint x: 472, startPoint y: 493, endPoint x: 460, endPoint y: 486, distance: 13.9
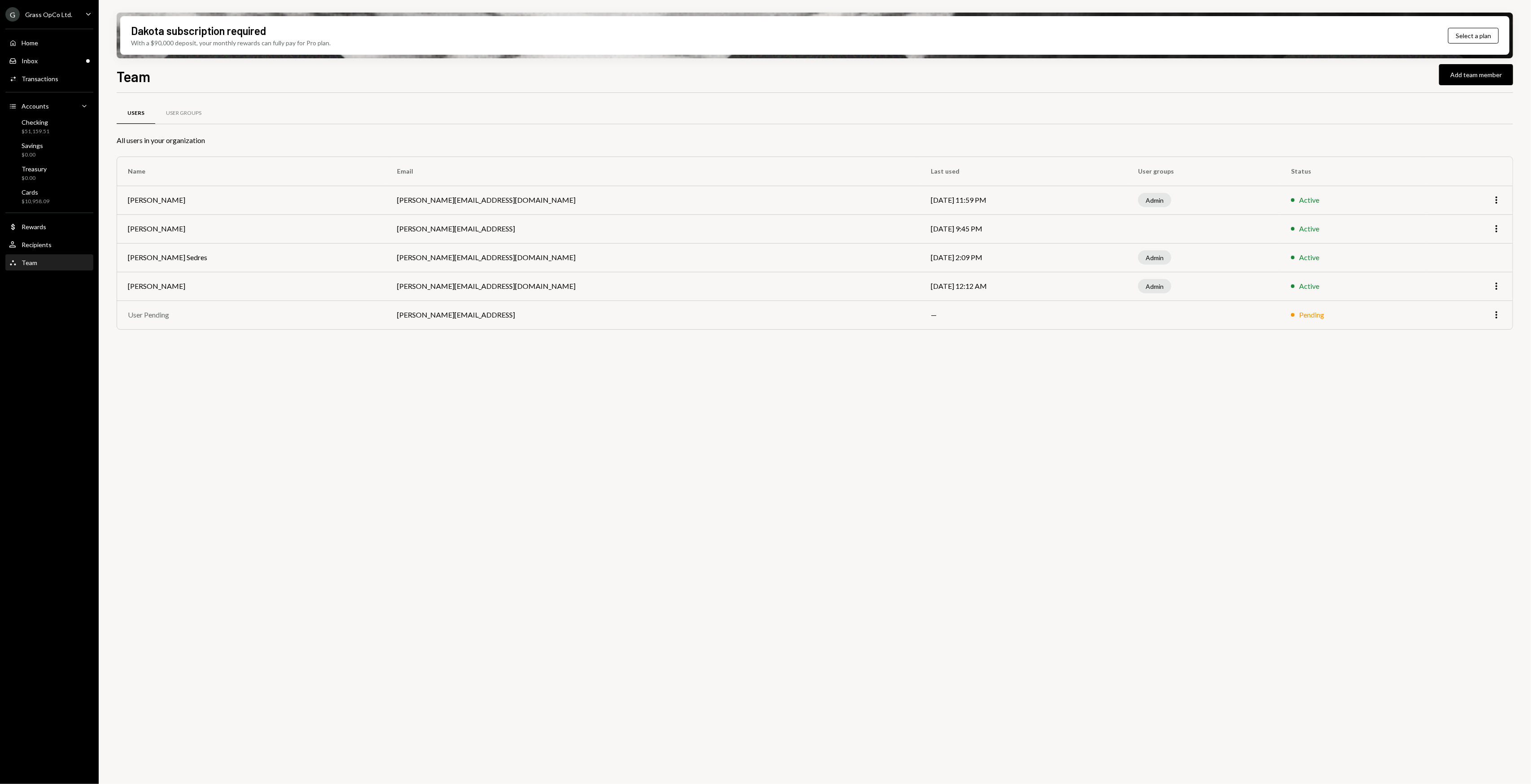
click at [460, 486] on div "Users User Groups All users in your organization Name Email Last used User grou…" at bounding box center [815, 443] width 1397 height 701
drag, startPoint x: 435, startPoint y: 479, endPoint x: 410, endPoint y: 469, distance: 26.9
click at [410, 469] on div "Users User Groups All users in your organization Name Email Last used User grou…" at bounding box center [815, 443] width 1397 height 701
click at [390, 455] on div "Users User Groups All users in your organization Name Email Last used User grou…" at bounding box center [815, 443] width 1397 height 701
click at [390, 454] on div "Users User Groups All users in your organization Name Email Last used User grou…" at bounding box center [815, 443] width 1397 height 701
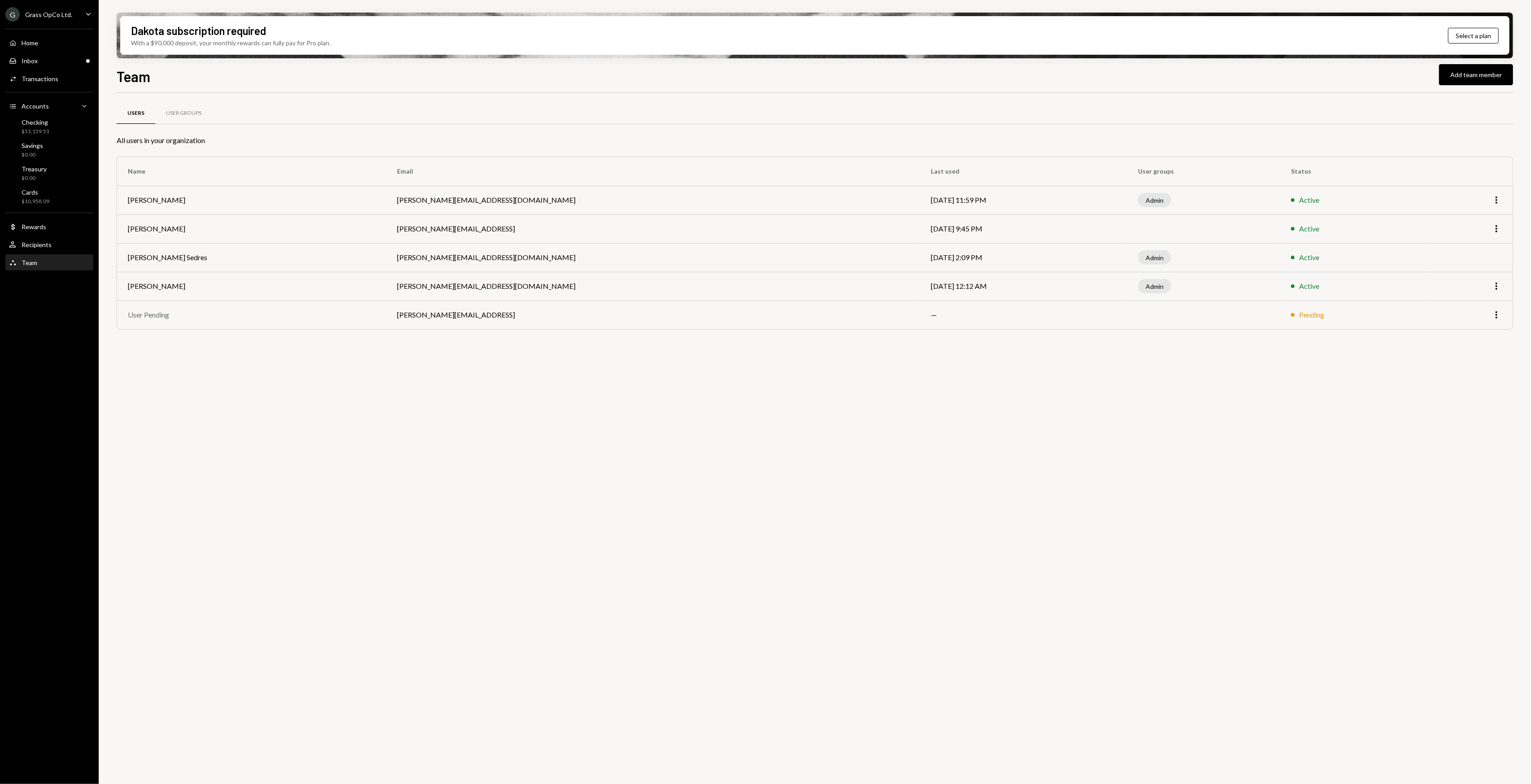
click at [380, 454] on div "Users User Groups All users in your organization Name Email Last used User grou…" at bounding box center [815, 443] width 1397 height 701
drag, startPoint x: 373, startPoint y: 451, endPoint x: 355, endPoint y: 439, distance: 21.6
click at [355, 439] on div "Users User Groups All users in your organization Name Email Last used User grou…" at bounding box center [815, 443] width 1397 height 701
click at [53, 61] on div "Inbox Inbox" at bounding box center [49, 61] width 80 height 8
